Goal: Task Accomplishment & Management: Manage account settings

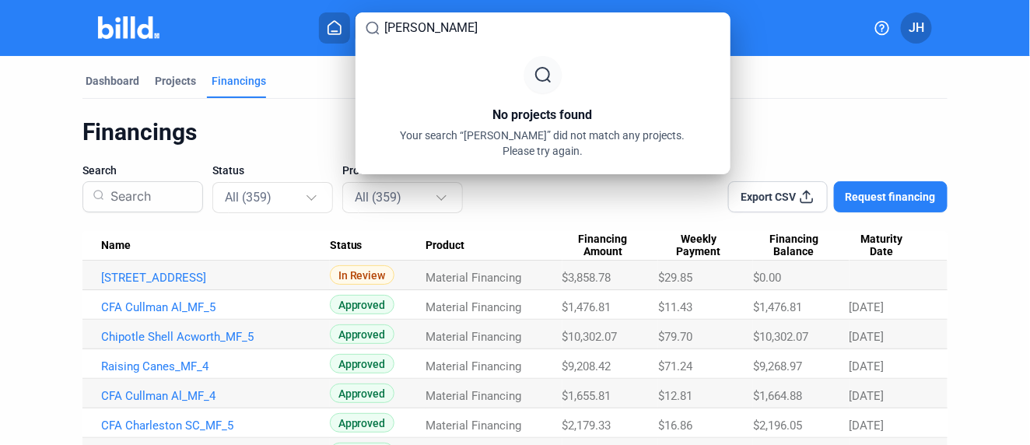
click at [2, 291] on div at bounding box center [515, 222] width 1030 height 445
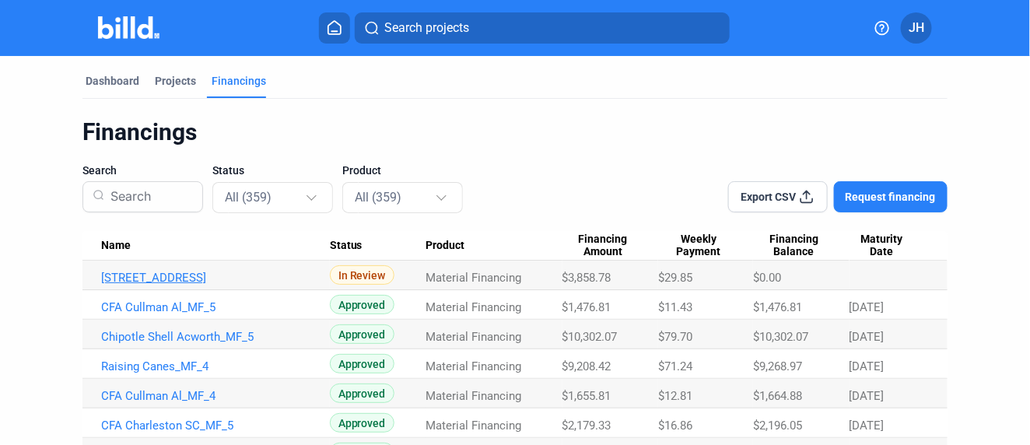
click at [180, 274] on link "[STREET_ADDRESS]" at bounding box center [215, 278] width 229 height 14
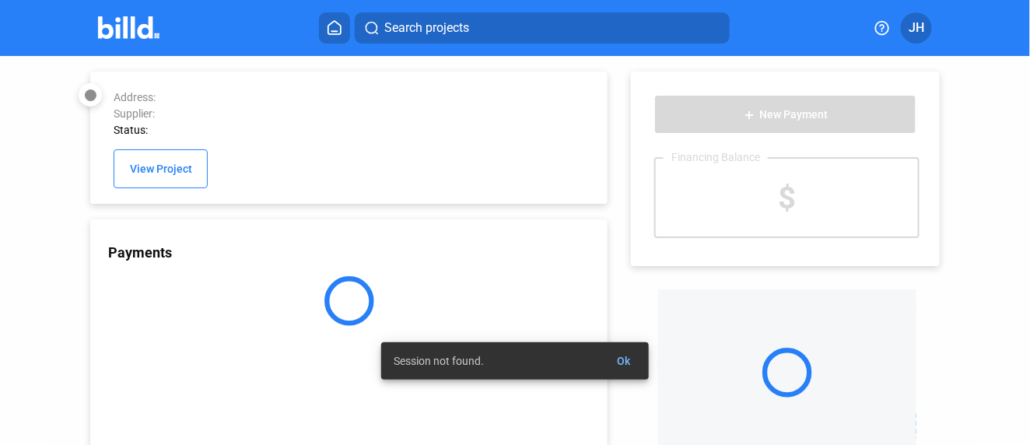
click at [617, 358] on span "Ok" at bounding box center [623, 361] width 13 height 12
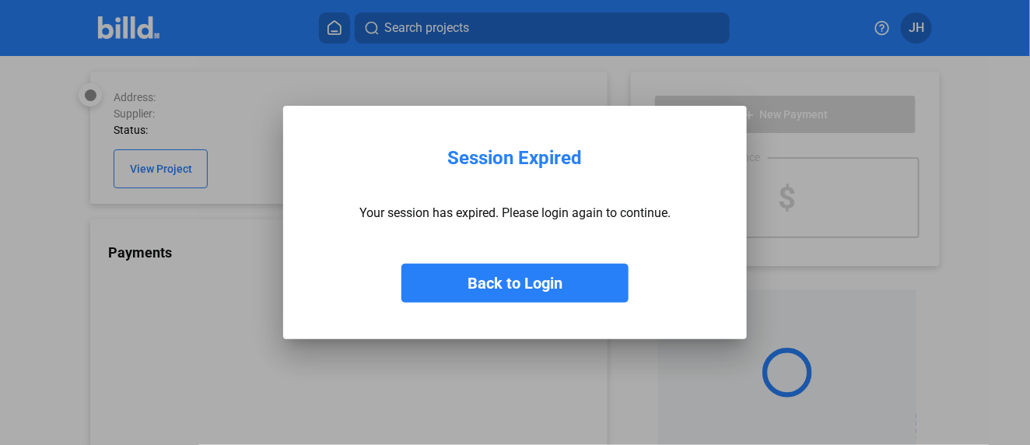
click at [514, 283] on button "Back to Login" at bounding box center [515, 283] width 227 height 39
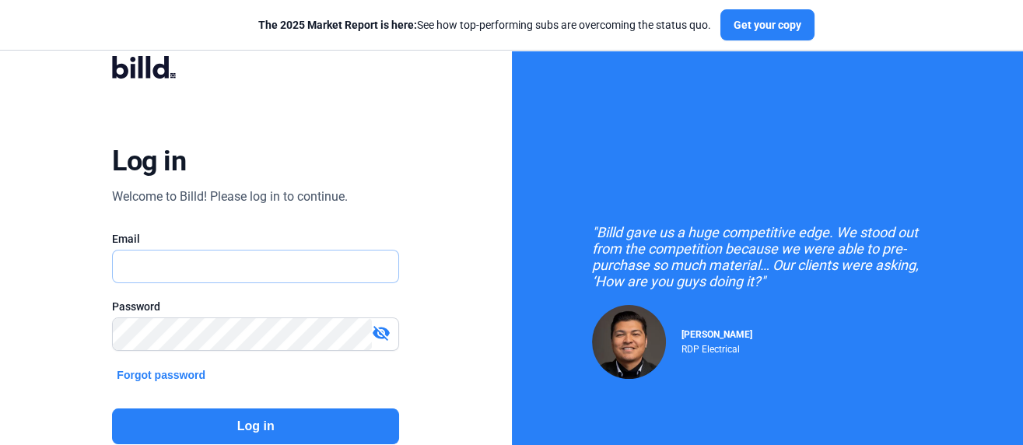
click at [244, 272] on input "text" at bounding box center [256, 267] width 286 height 32
type input "[EMAIL_ADDRESS][DOMAIN_NAME]"
click at [249, 419] on button "Log in" at bounding box center [255, 427] width 287 height 36
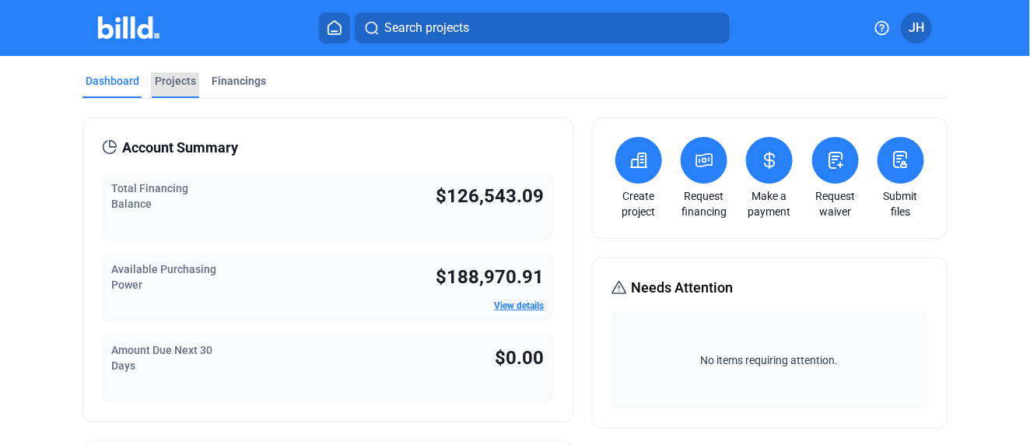
click at [167, 79] on div "Projects" at bounding box center [175, 81] width 41 height 16
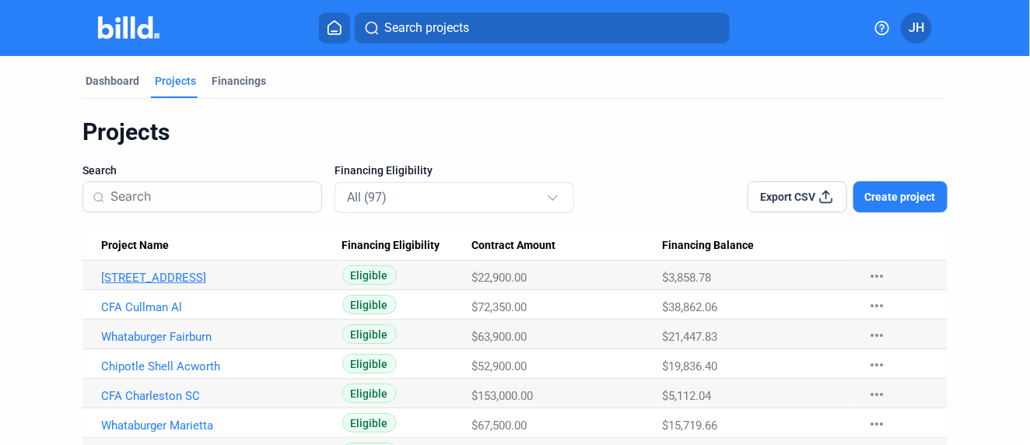
click at [142, 280] on link "[STREET_ADDRESS]" at bounding box center [215, 278] width 229 height 14
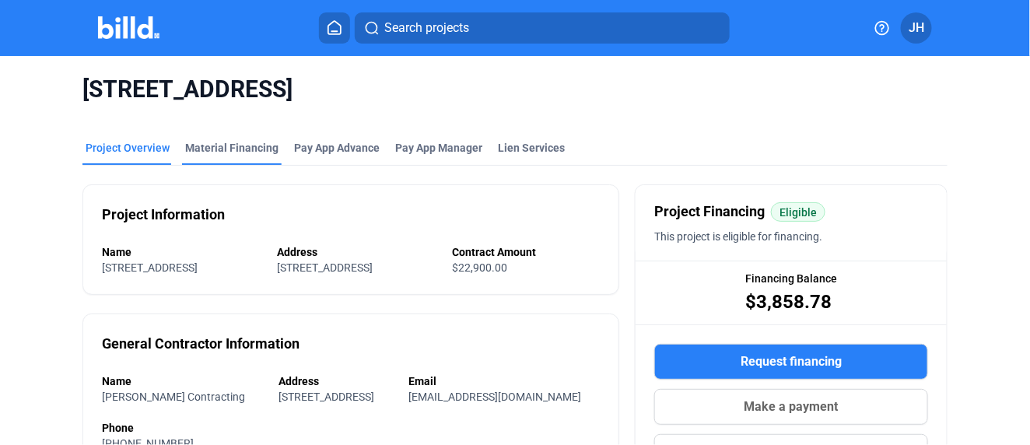
click at [223, 146] on div "Material Financing" at bounding box center [231, 148] width 93 height 16
